Goal: Task Accomplishment & Management: Complete application form

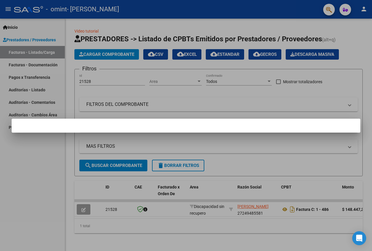
click at [29, 206] on div at bounding box center [186, 125] width 372 height 251
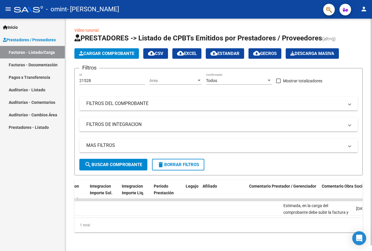
scroll to position [0, 723]
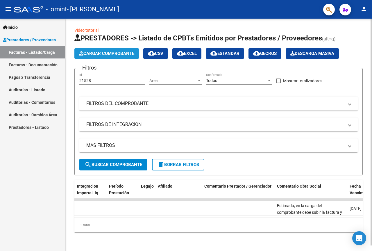
click at [107, 51] on span "Cargar Comprobante" at bounding box center [106, 53] width 55 height 5
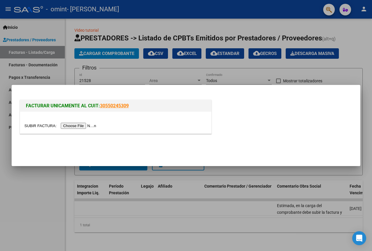
click at [95, 122] on div at bounding box center [115, 125] width 182 height 7
click at [93, 125] on input "file" at bounding box center [61, 126] width 74 height 6
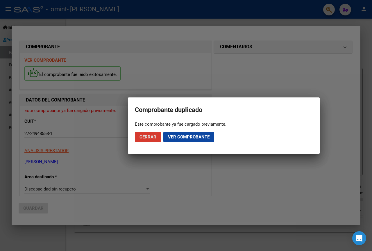
click at [154, 138] on span "Cerrar" at bounding box center [147, 136] width 17 height 5
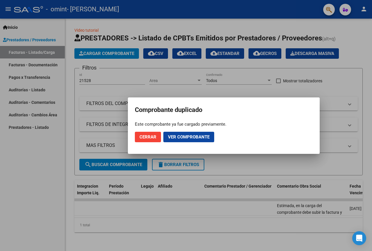
click at [191, 137] on span "Ver comprobante" at bounding box center [189, 136] width 42 height 5
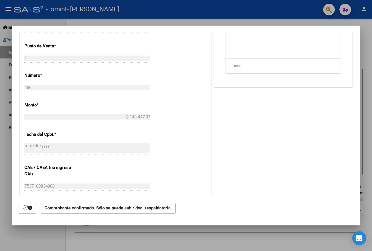
scroll to position [261, 0]
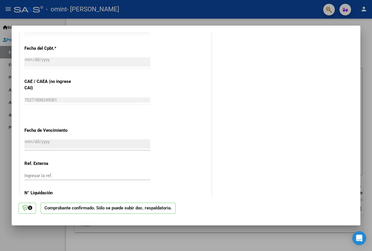
click at [249, 234] on div at bounding box center [186, 125] width 372 height 251
type input "$ 0,00"
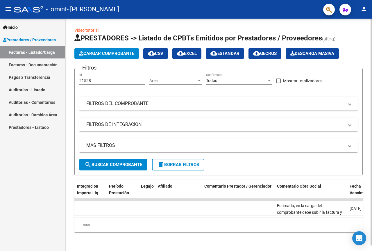
scroll to position [0, 0]
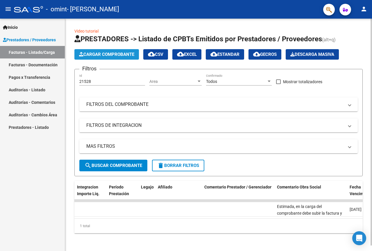
click at [120, 56] on span "Cargar Comprobante" at bounding box center [106, 54] width 55 height 5
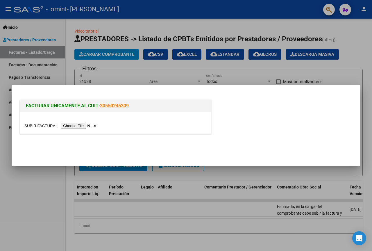
click at [86, 128] on input "file" at bounding box center [61, 126] width 74 height 6
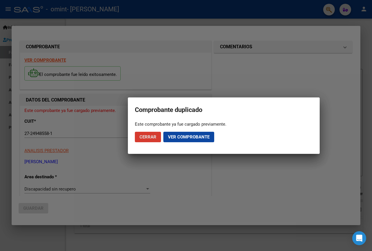
click at [212, 167] on div at bounding box center [186, 125] width 372 height 251
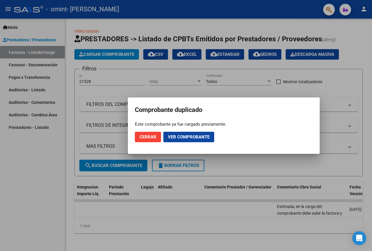
click at [153, 133] on button "Cerrar" at bounding box center [148, 137] width 26 height 10
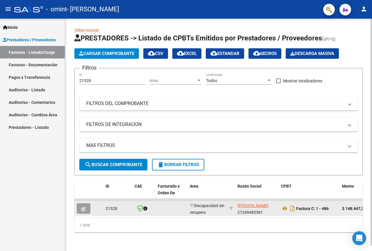
click at [81, 207] on icon "button" at bounding box center [83, 209] width 4 height 4
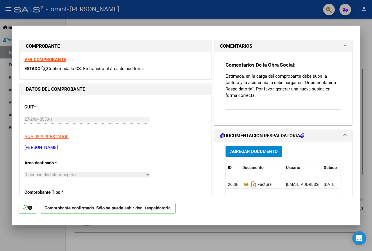
click at [255, 21] on div at bounding box center [186, 125] width 372 height 251
type input "$ 0,00"
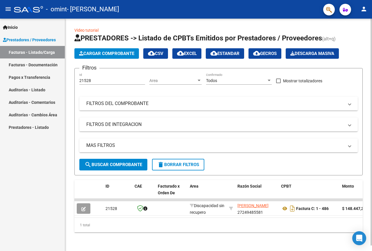
click at [115, 51] on span "Cargar Comprobante" at bounding box center [106, 53] width 55 height 5
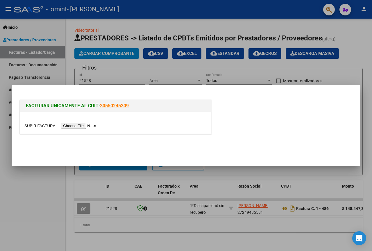
click at [70, 123] on input "file" at bounding box center [61, 126] width 74 height 6
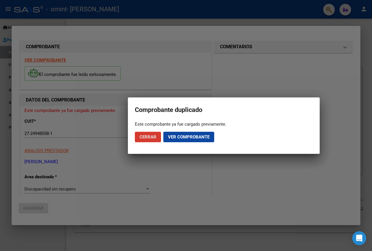
click at [202, 140] on button "Ver comprobante" at bounding box center [188, 137] width 51 height 10
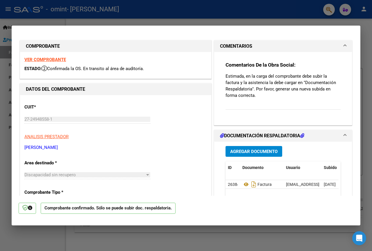
click at [221, 239] on div at bounding box center [186, 125] width 372 height 251
type input "$ 0,00"
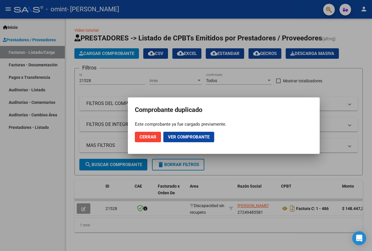
click at [148, 136] on span "Cerrar" at bounding box center [147, 136] width 17 height 5
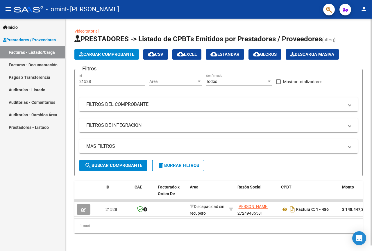
drag, startPoint x: 131, startPoint y: 218, endPoint x: 149, endPoint y: 221, distance: 18.2
click at [149, 218] on datatable-body "21528 Discapacidad sin recupero [PERSON_NAME] 27249485581 Factura C: 1 - 486 $ …" at bounding box center [218, 208] width 288 height 19
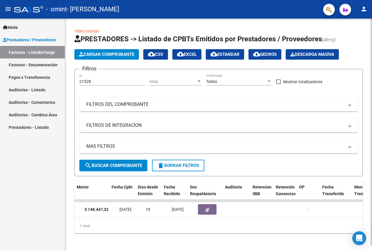
scroll to position [0, 245]
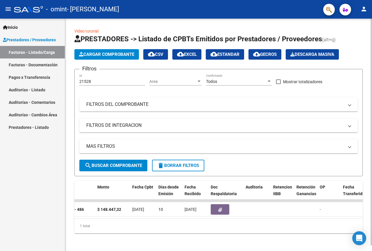
click at [113, 54] on span "Cargar Comprobante" at bounding box center [106, 54] width 55 height 5
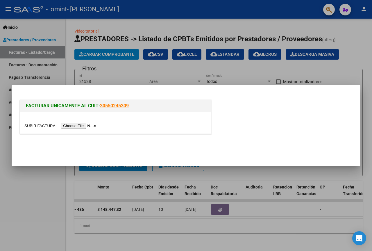
click at [84, 127] on input "file" at bounding box center [61, 126] width 74 height 6
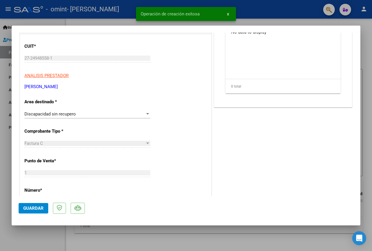
scroll to position [87, 0]
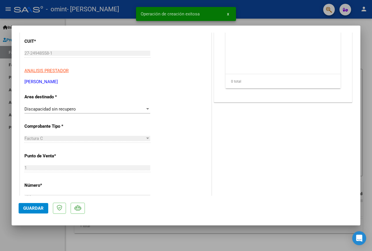
click at [93, 107] on div "Discapacidad sin recupero" at bounding box center [84, 108] width 121 height 5
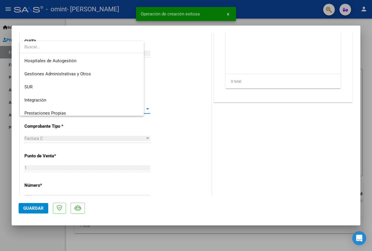
scroll to position [43, 0]
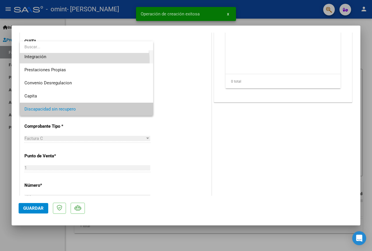
click at [79, 60] on span "Integración" at bounding box center [86, 56] width 124 height 13
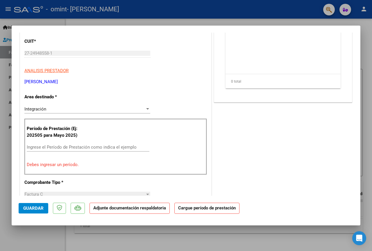
click at [108, 152] on div "Ingrese el Período de Prestación como indica el ejemplo" at bounding box center [88, 150] width 123 height 14
click at [107, 149] on input "Ingrese el Período de Prestación como indica el ejemplo" at bounding box center [88, 146] width 123 height 5
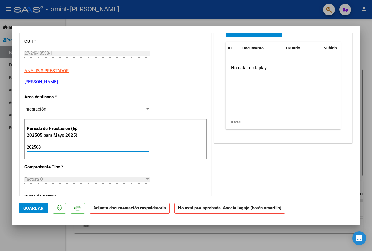
type input "202508"
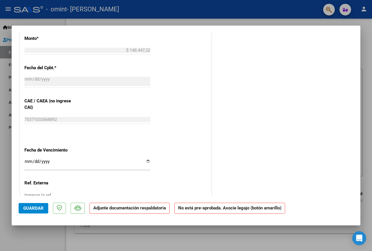
scroll to position [320, 0]
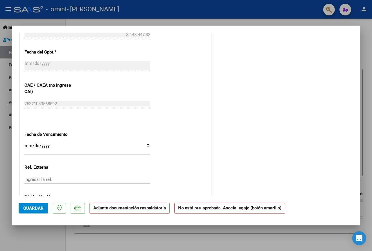
click at [25, 145] on input "Ingresar la fecha" at bounding box center [87, 147] width 126 height 9
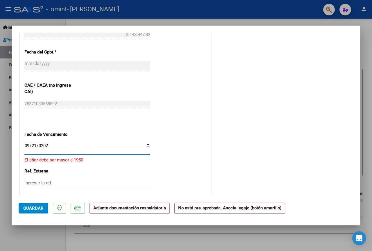
type input "[DATE]"
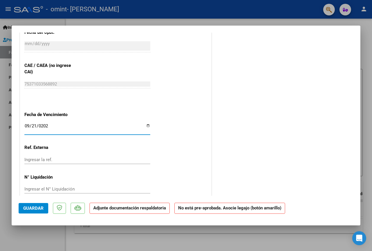
scroll to position [348, 0]
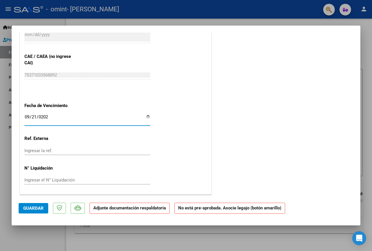
click at [28, 209] on span "Guardar" at bounding box center [33, 207] width 20 height 5
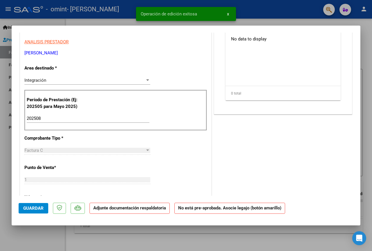
scroll to position [0, 0]
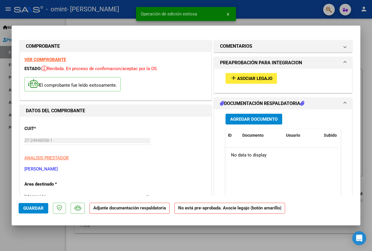
click at [255, 119] on span "Agregar Documento" at bounding box center [253, 118] width 47 height 5
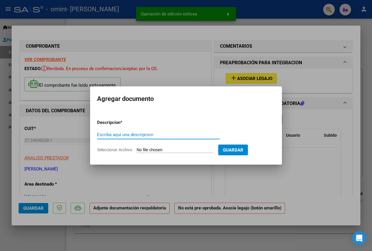
click at [191, 152] on input "Seleccionar Archivo" at bounding box center [175, 150] width 77 height 6
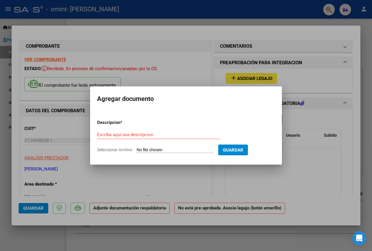
type input "C:\fakepath\[PERSON_NAME][GEOGRAPHIC_DATA] agosto_2.pdf"
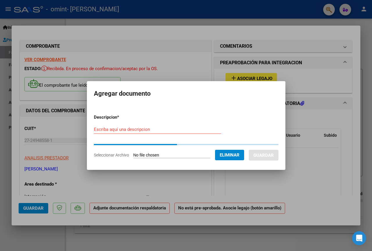
click at [137, 118] on p "Descripcion *" at bounding box center [121, 117] width 55 height 7
click at [140, 126] on div "Escriba aquí una descripcion" at bounding box center [157, 129] width 127 height 9
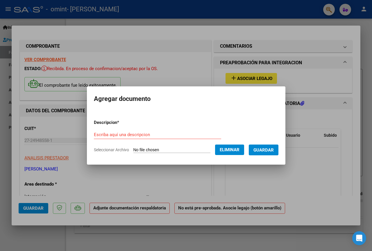
click at [131, 130] on div "Escriba aquí una descripcion" at bounding box center [157, 134] width 127 height 9
click at [129, 136] on input "Escriba aquí una descripcion" at bounding box center [157, 134] width 127 height 5
type input "planilla"
click at [274, 148] on span "Guardar" at bounding box center [263, 149] width 20 height 5
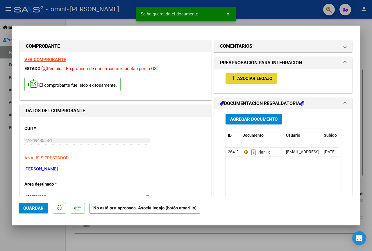
click at [260, 74] on button "add Asociar Legajo" at bounding box center [250, 78] width 51 height 11
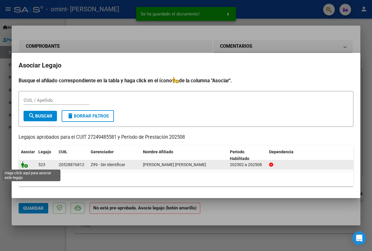
click at [25, 163] on icon at bounding box center [24, 164] width 7 height 6
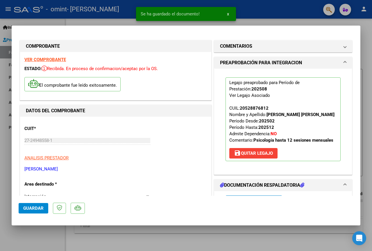
click at [284, 21] on div at bounding box center [186, 125] width 372 height 251
type input "$ 0,00"
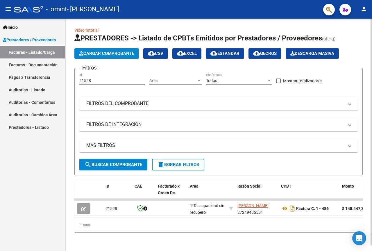
click at [96, 171] on form "Filtros 21528 Id Area Area Todos Confirmado Mostrar totalizadores FILTROS DEL C…" at bounding box center [218, 121] width 288 height 107
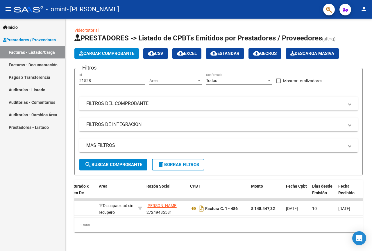
scroll to position [0, 101]
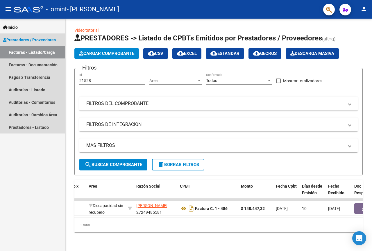
click at [36, 52] on link "Facturas - Listado/Carga" at bounding box center [32, 52] width 65 height 12
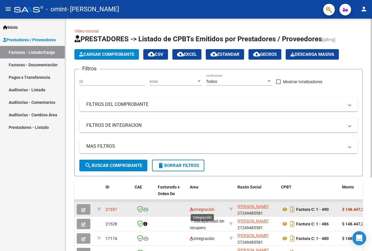
scroll to position [29, 0]
